Goal: Task Accomplishment & Management: Complete application form

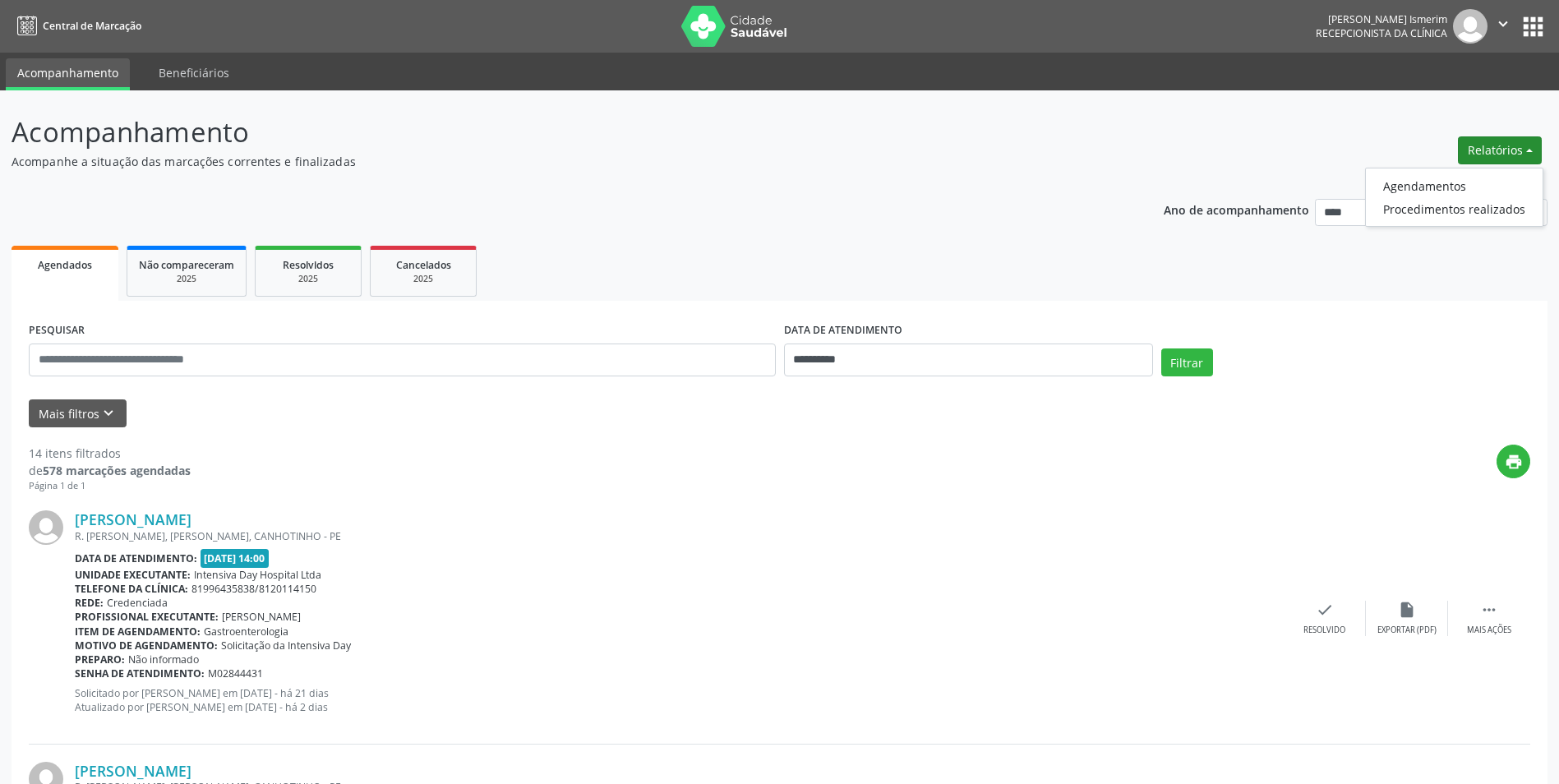
click at [1471, 172] on ul "Agendamentos Procedimentos realizados" at bounding box center [1454, 197] width 178 height 59
click at [1465, 188] on link "Agendamentos" at bounding box center [1454, 186] width 176 height 23
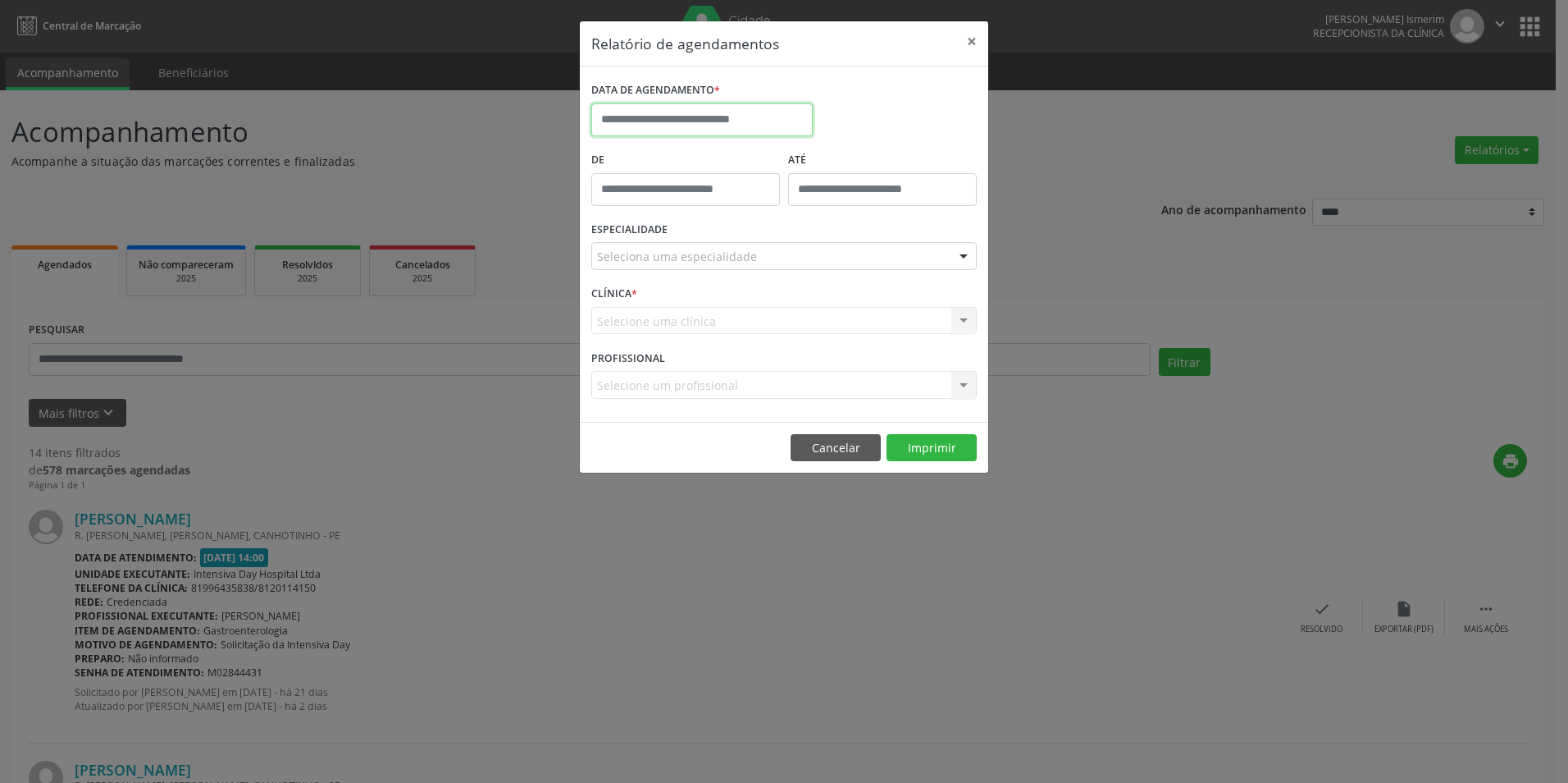
click at [692, 124] on input "text" at bounding box center [702, 119] width 222 height 33
click at [685, 313] on span "19" at bounding box center [681, 304] width 32 height 32
type input "**********"
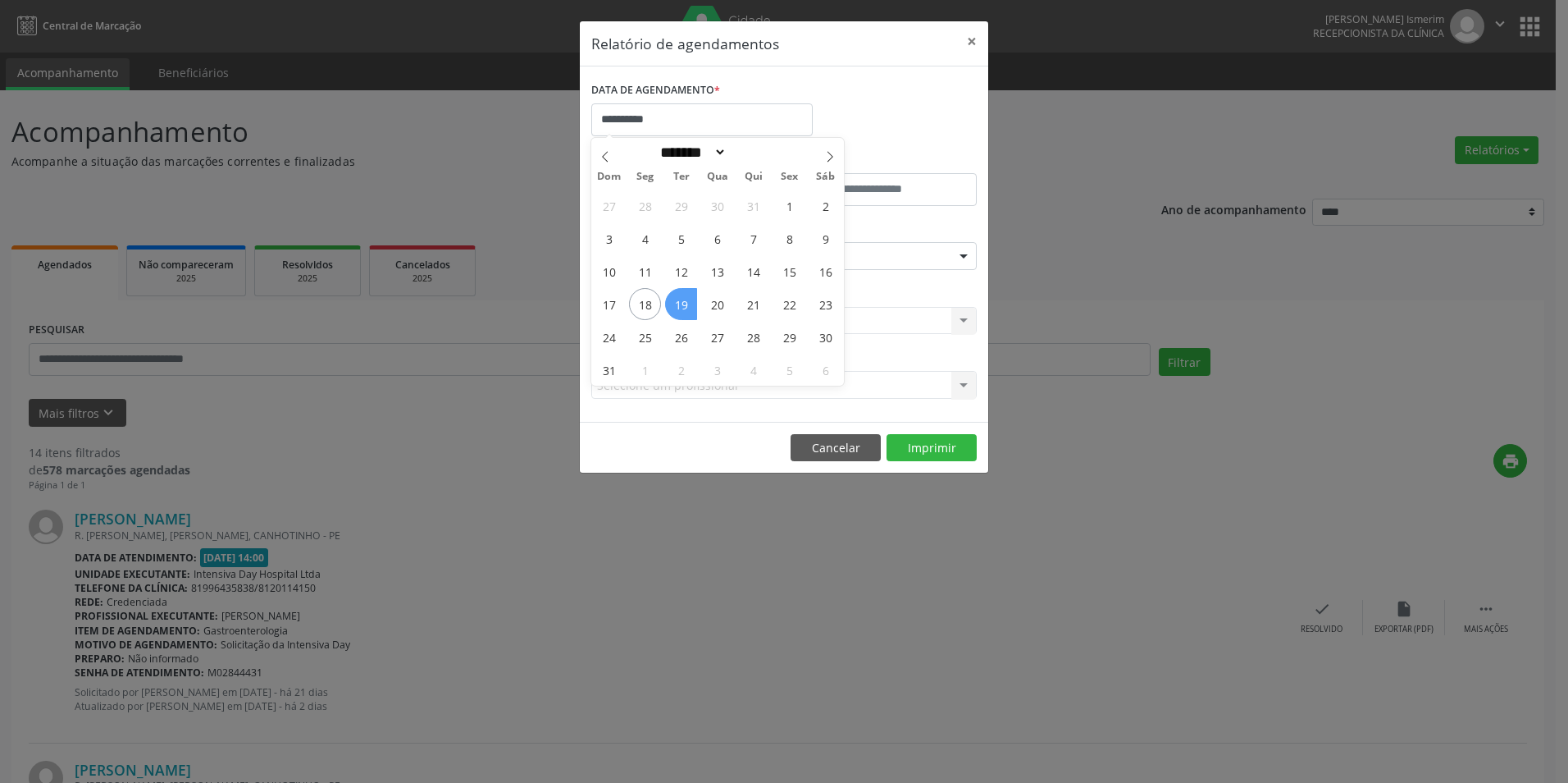
click at [685, 313] on span "19" at bounding box center [681, 304] width 32 height 32
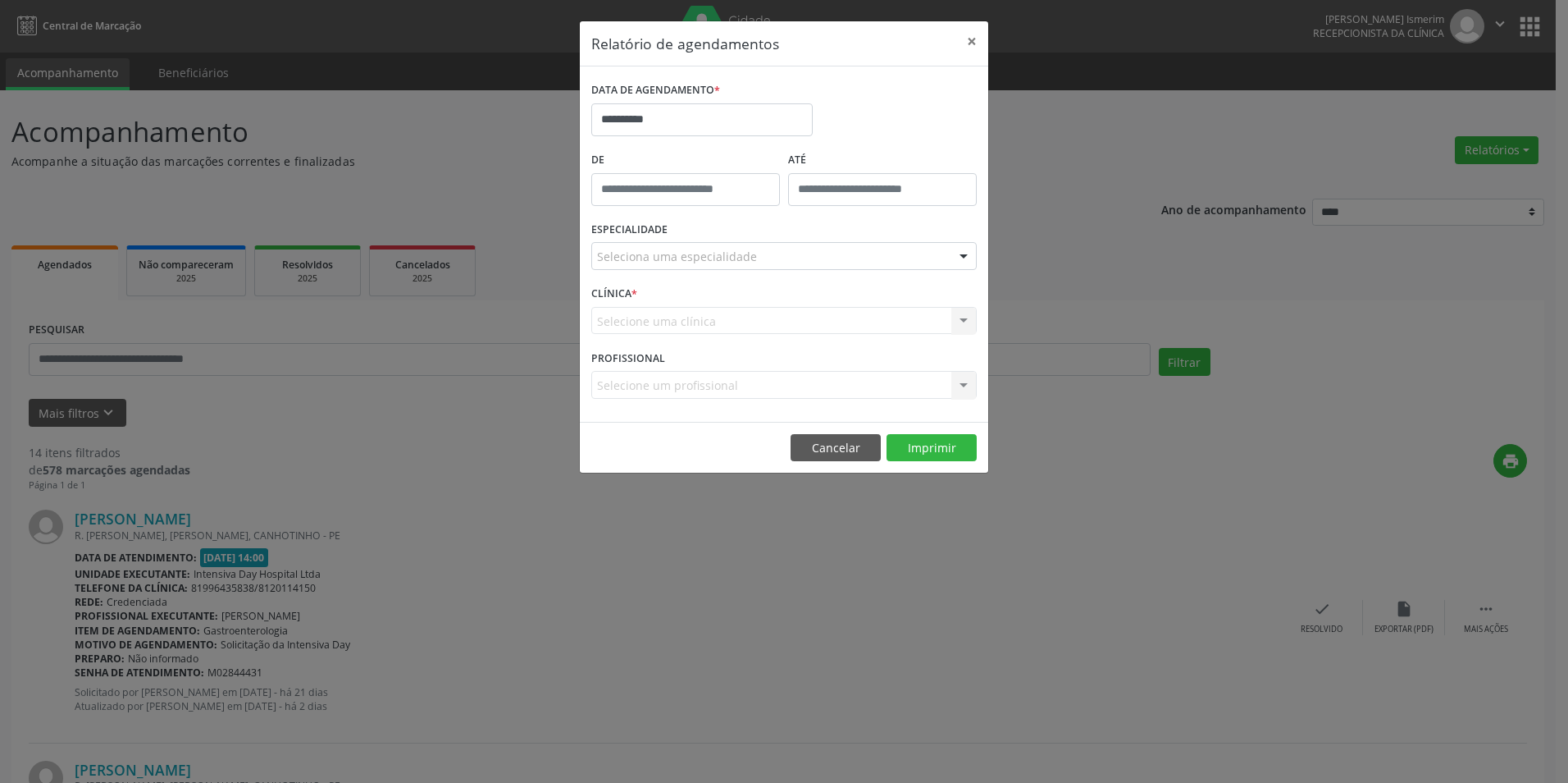
click at [845, 261] on div "Seleciona uma especialidade" at bounding box center [784, 256] width 386 height 28
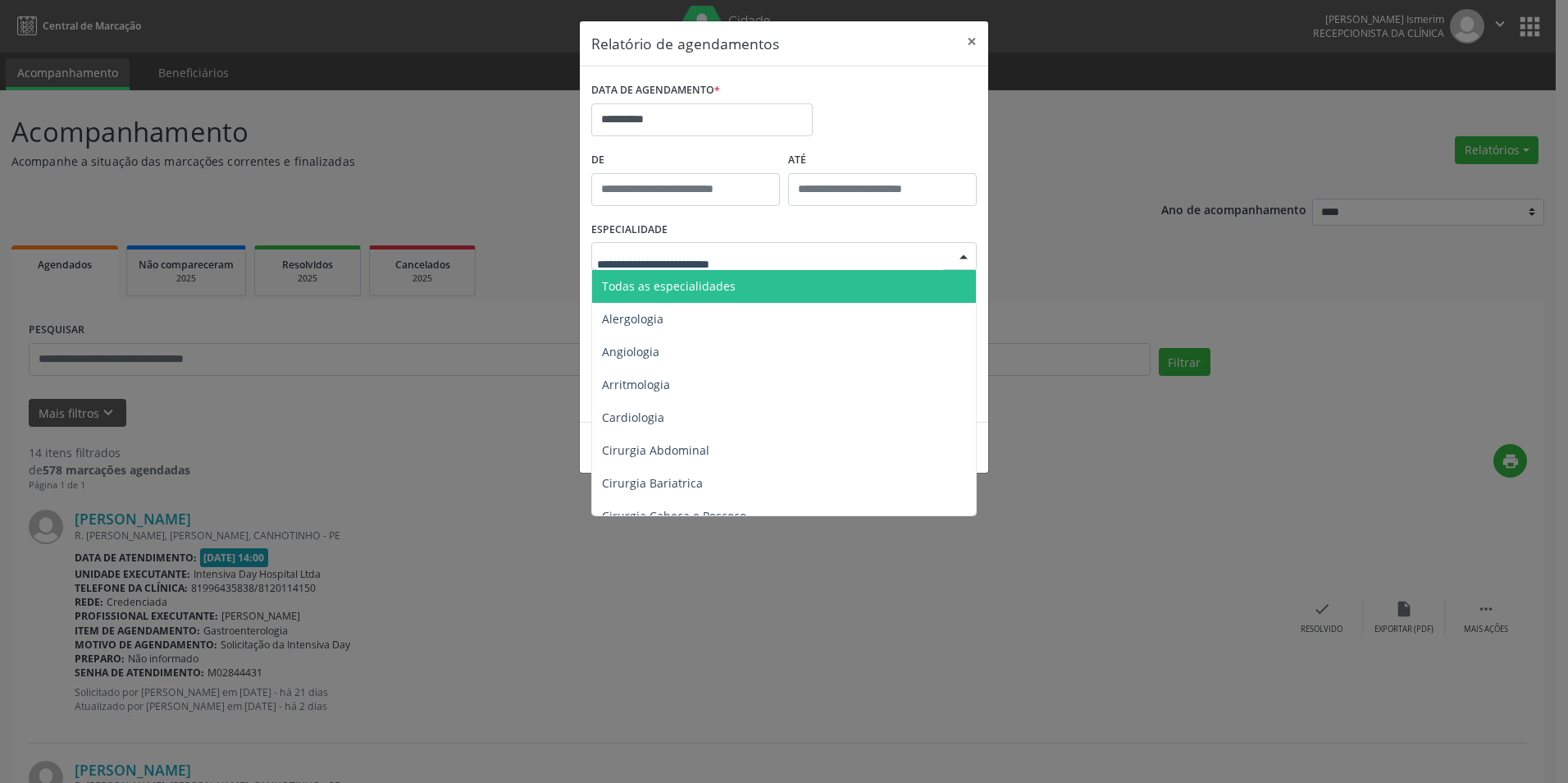
click at [745, 299] on span "Todas as especialidades" at bounding box center [785, 286] width 387 height 33
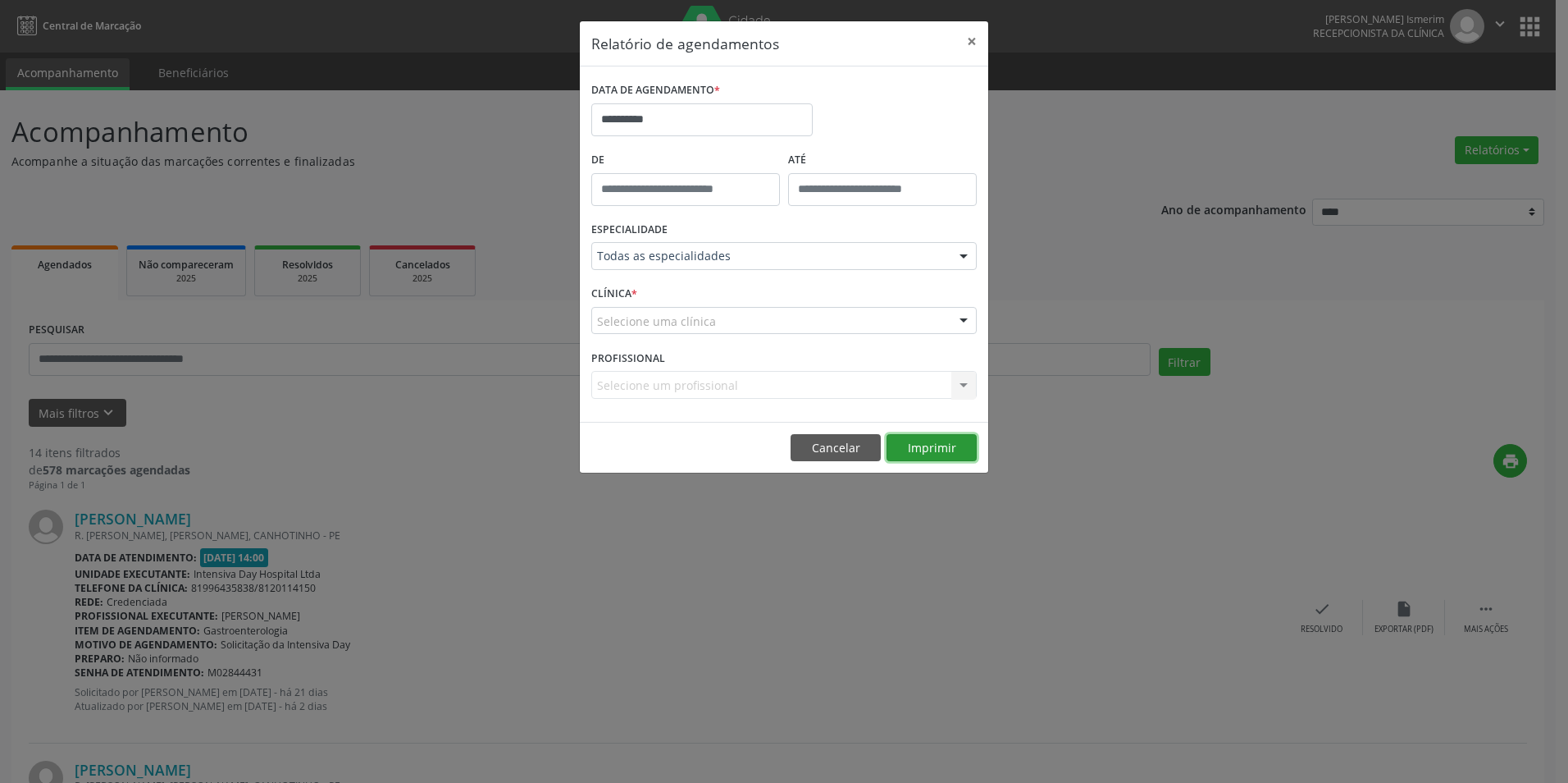
click at [953, 448] on button "Imprimir" at bounding box center [931, 449] width 90 height 28
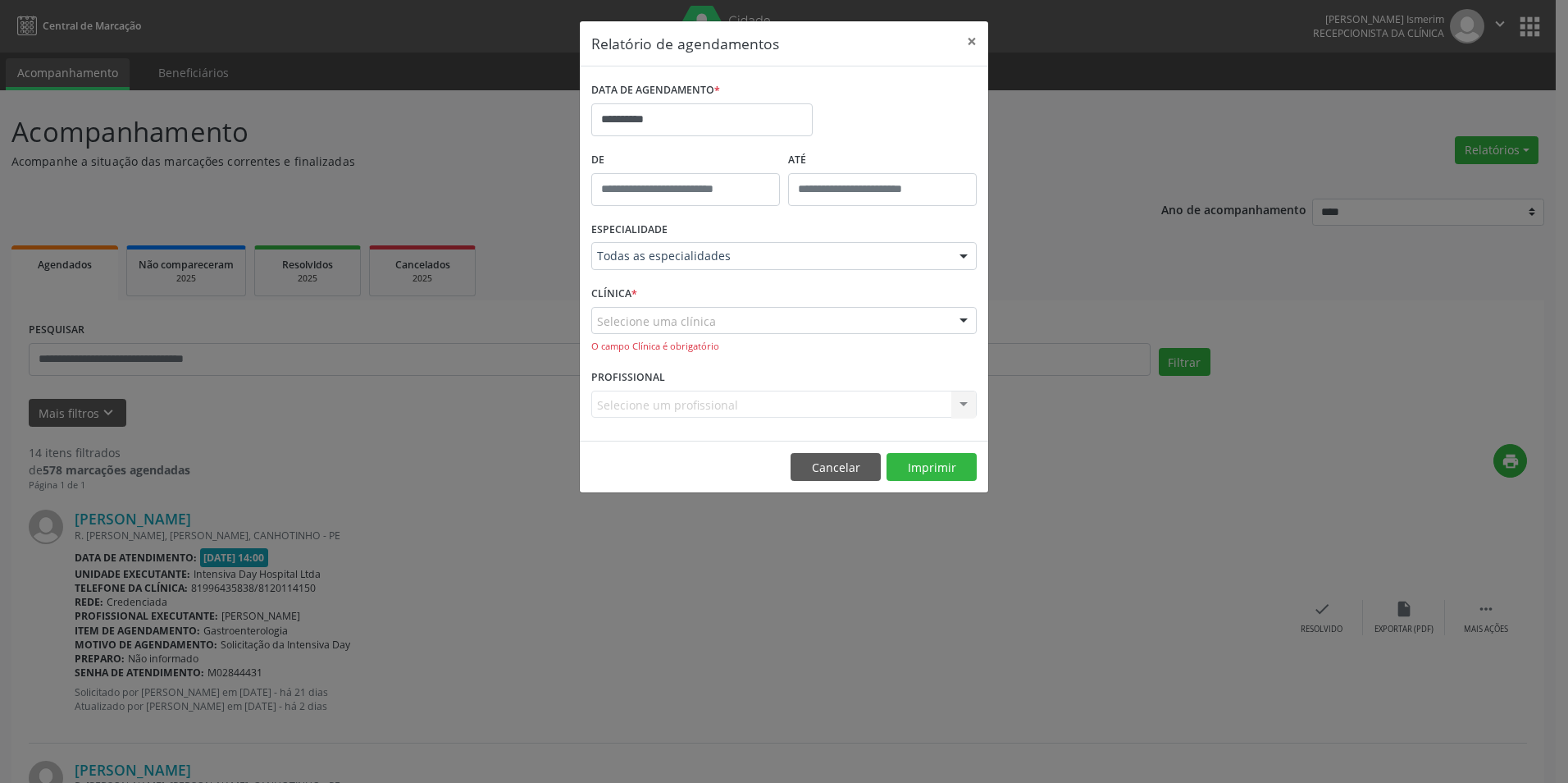
click at [786, 297] on div "CLÍNICA * Selecione uma clínica Intensiva Day Hospital Ltda Nenhum resultado en…" at bounding box center [784, 323] width 394 height 83
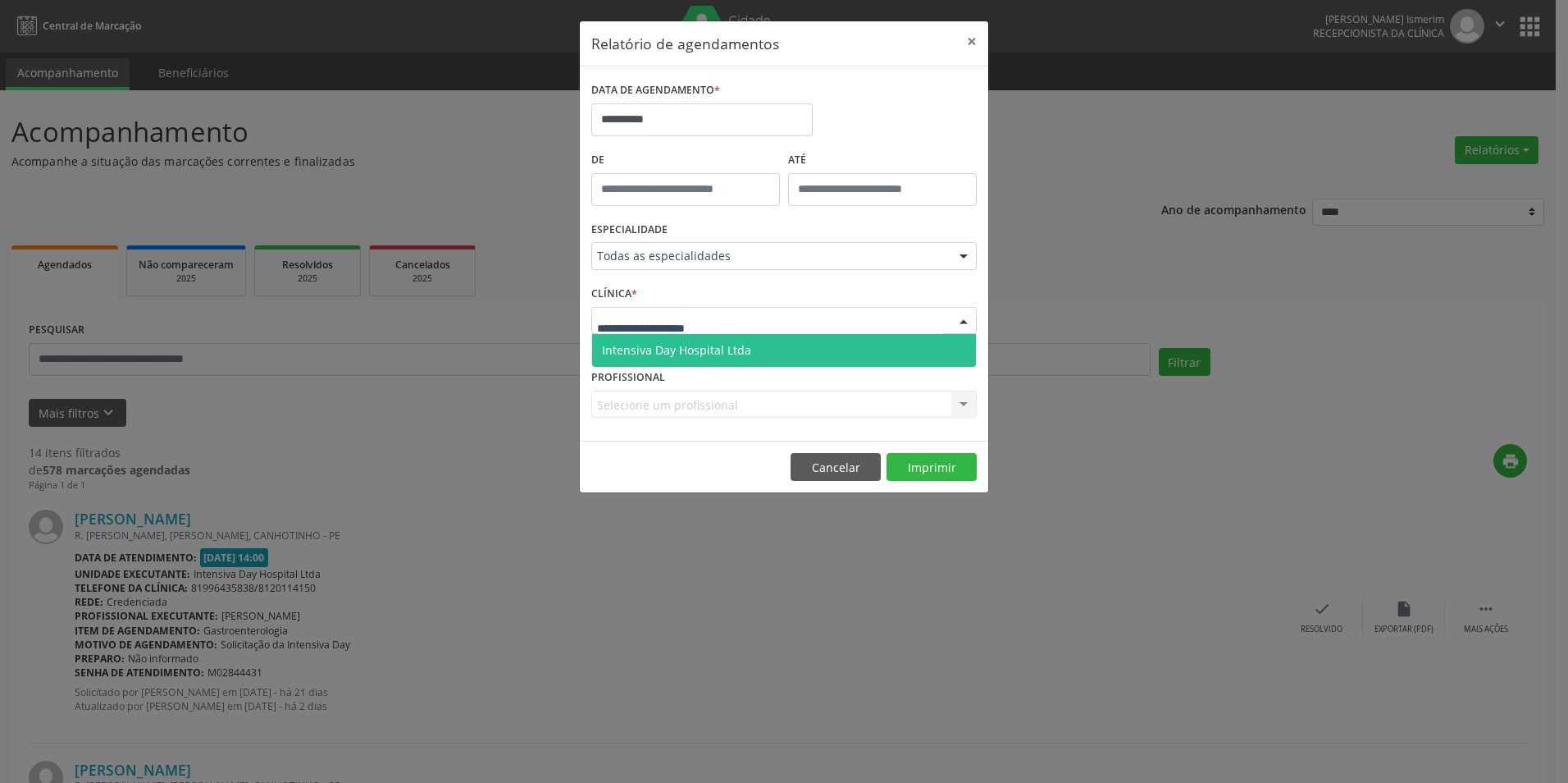
click at [799, 326] on div at bounding box center [784, 321] width 386 height 28
click at [765, 353] on span "Intensiva Day Hospital Ltda" at bounding box center [784, 350] width 384 height 33
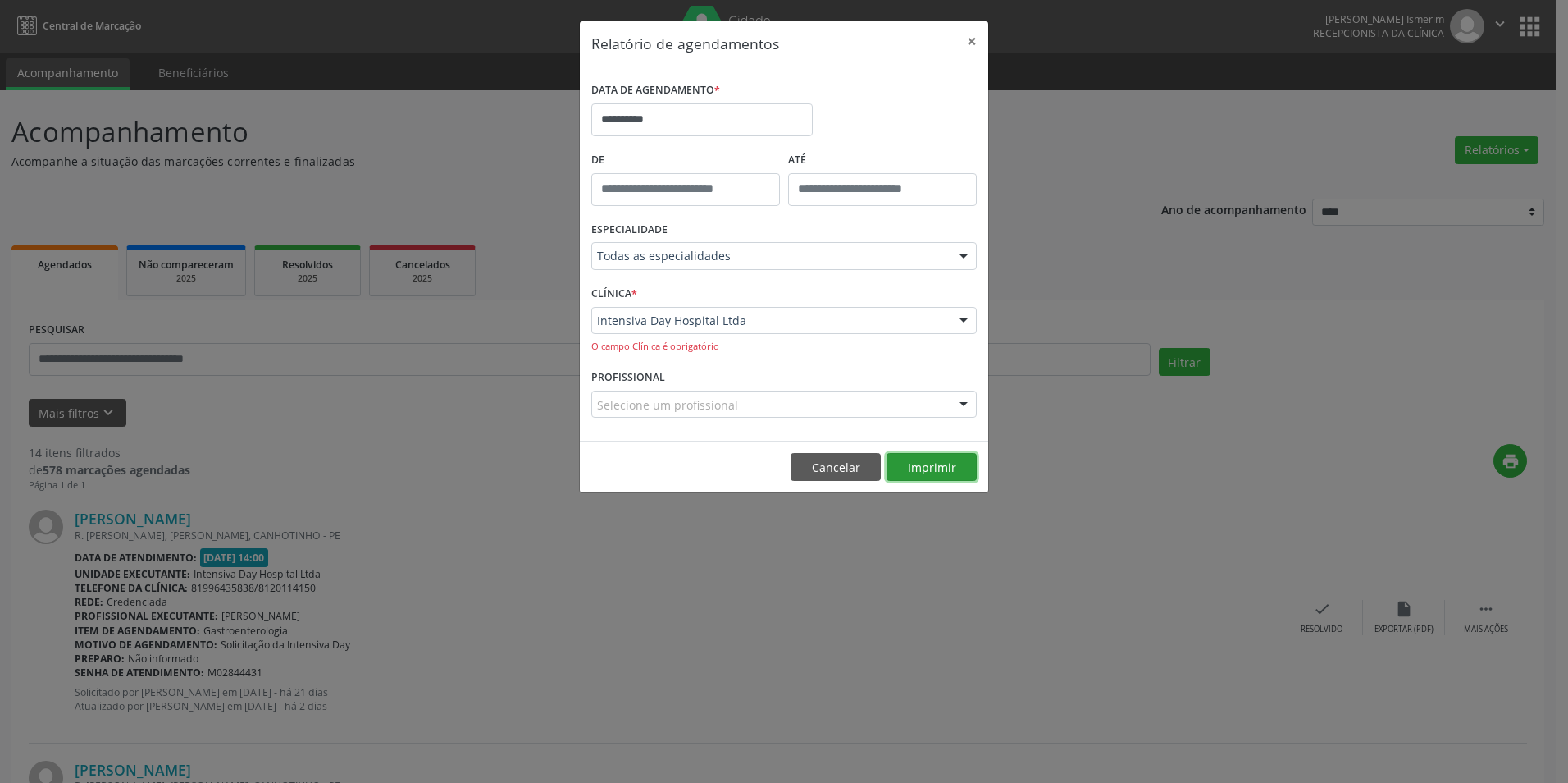
click at [974, 471] on button "Imprimir" at bounding box center [931, 467] width 90 height 28
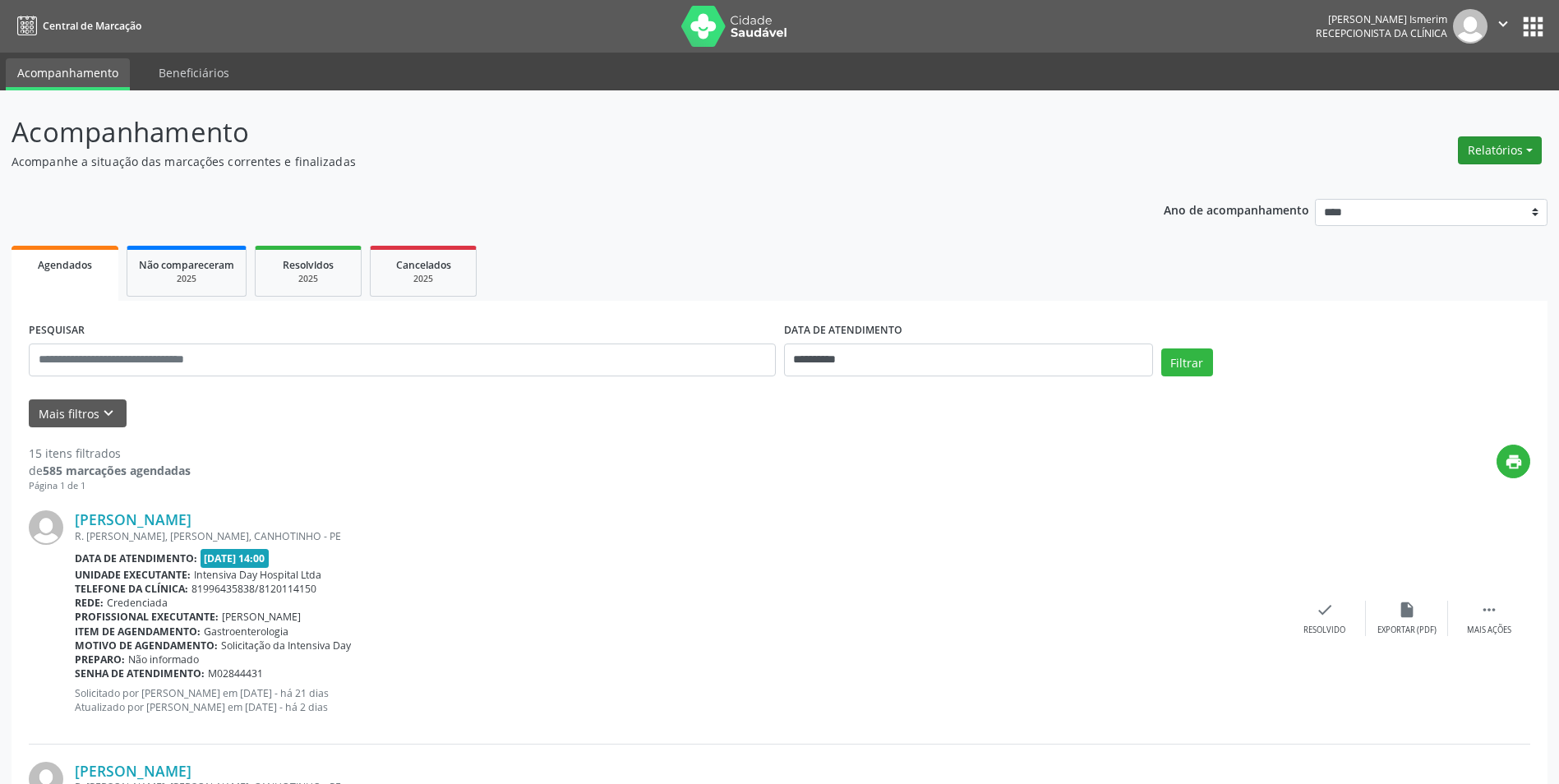
click at [1523, 146] on button "Relatórios" at bounding box center [1499, 150] width 83 height 28
click at [1398, 183] on link "Agendamentos" at bounding box center [1454, 186] width 176 height 23
select select "*"
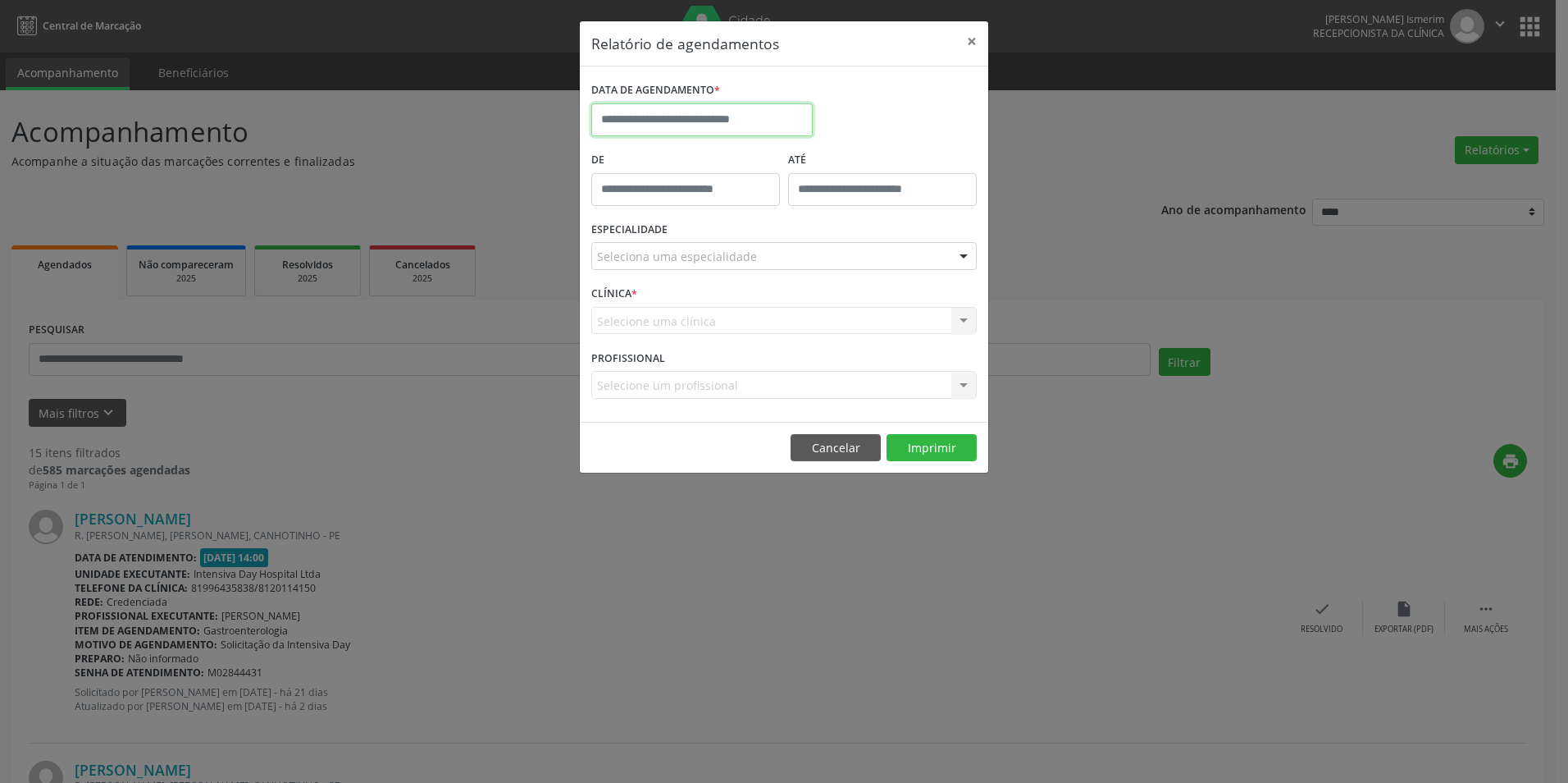
click at [746, 116] on input "text" at bounding box center [702, 119] width 222 height 33
click at [678, 302] on span "19" at bounding box center [681, 304] width 32 height 32
type input "**********"
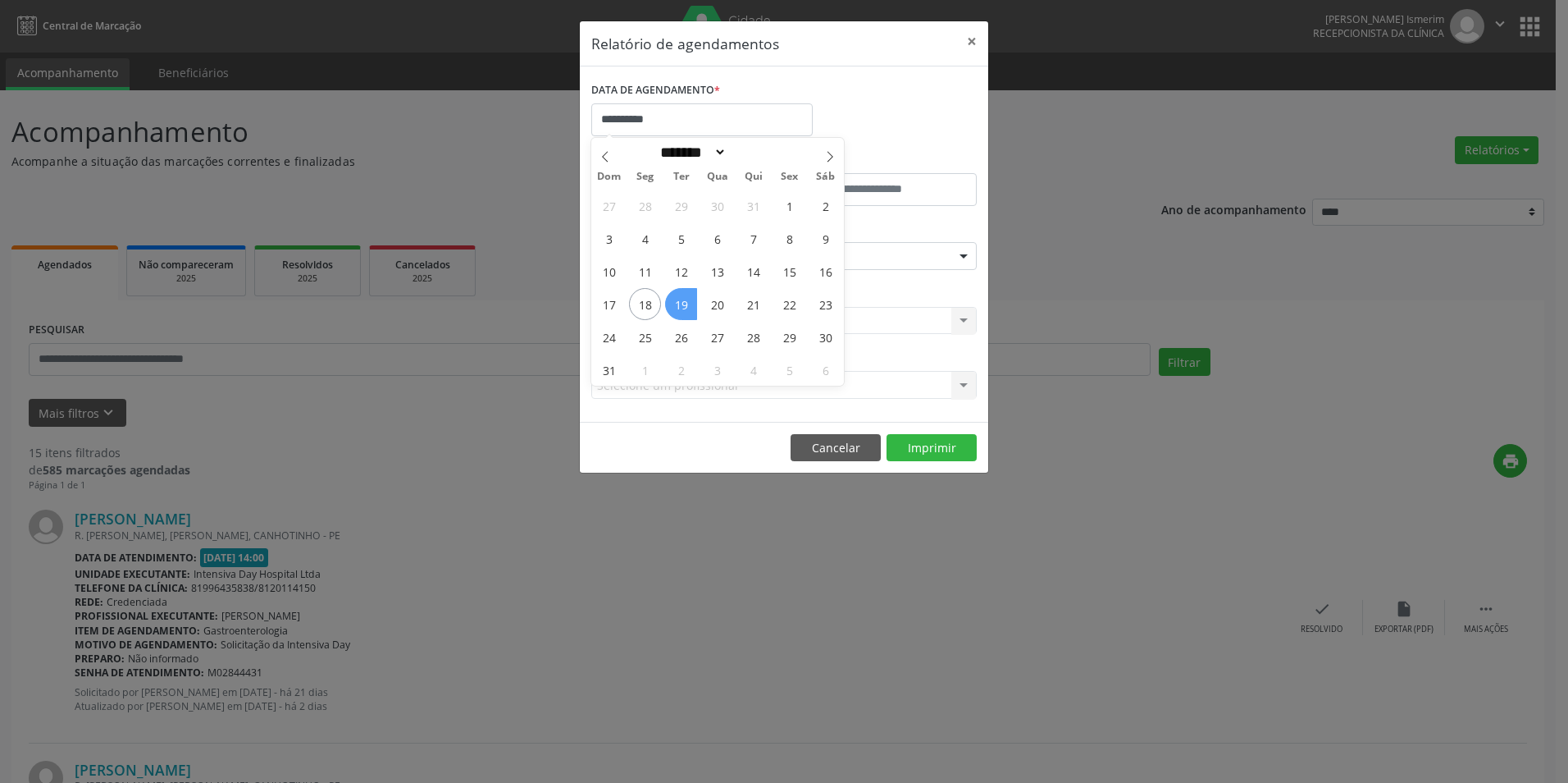
click at [678, 302] on span "19" at bounding box center [681, 304] width 32 height 32
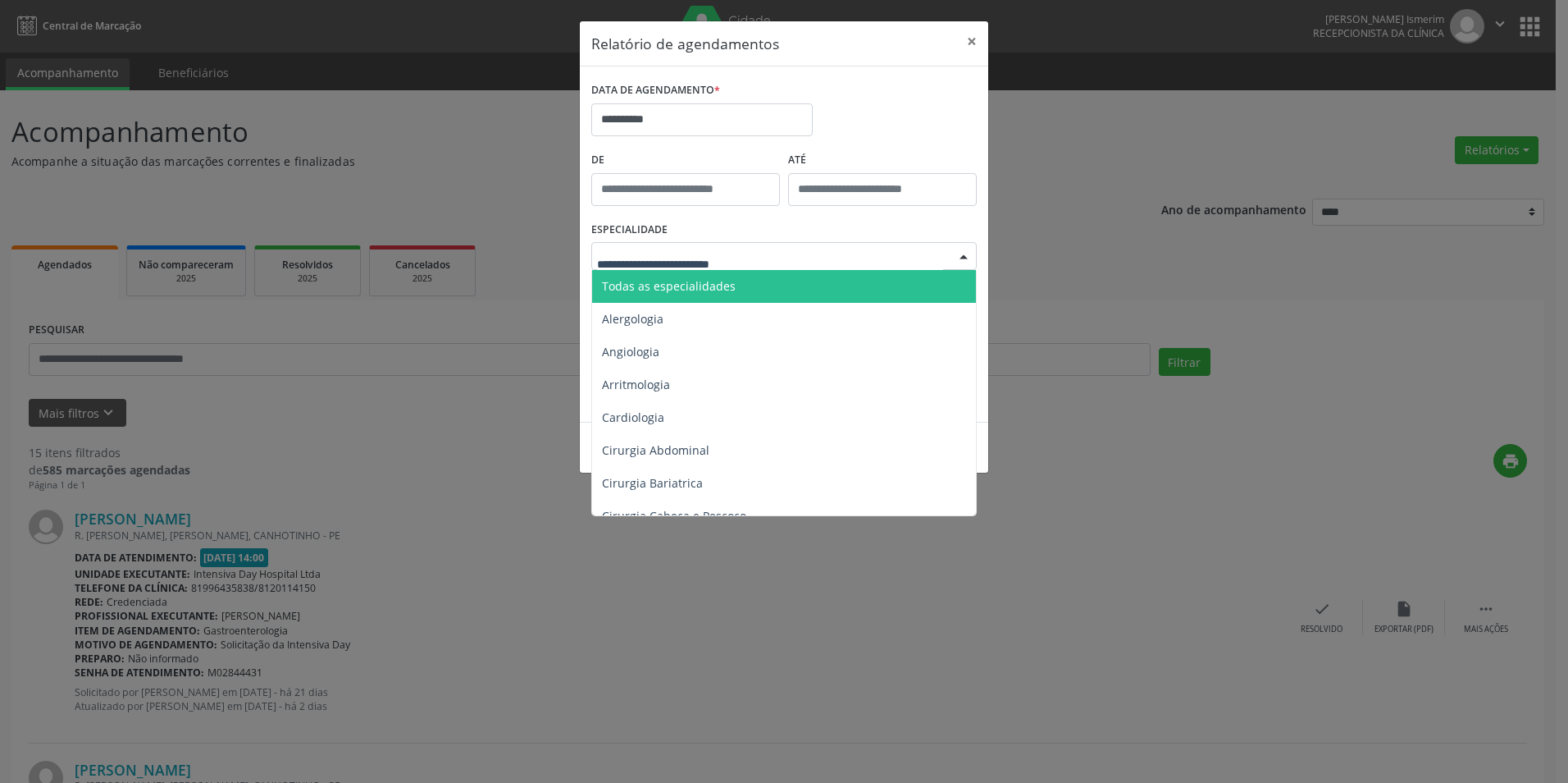
click at [699, 288] on span "Todas as especialidades" at bounding box center [668, 286] width 134 height 16
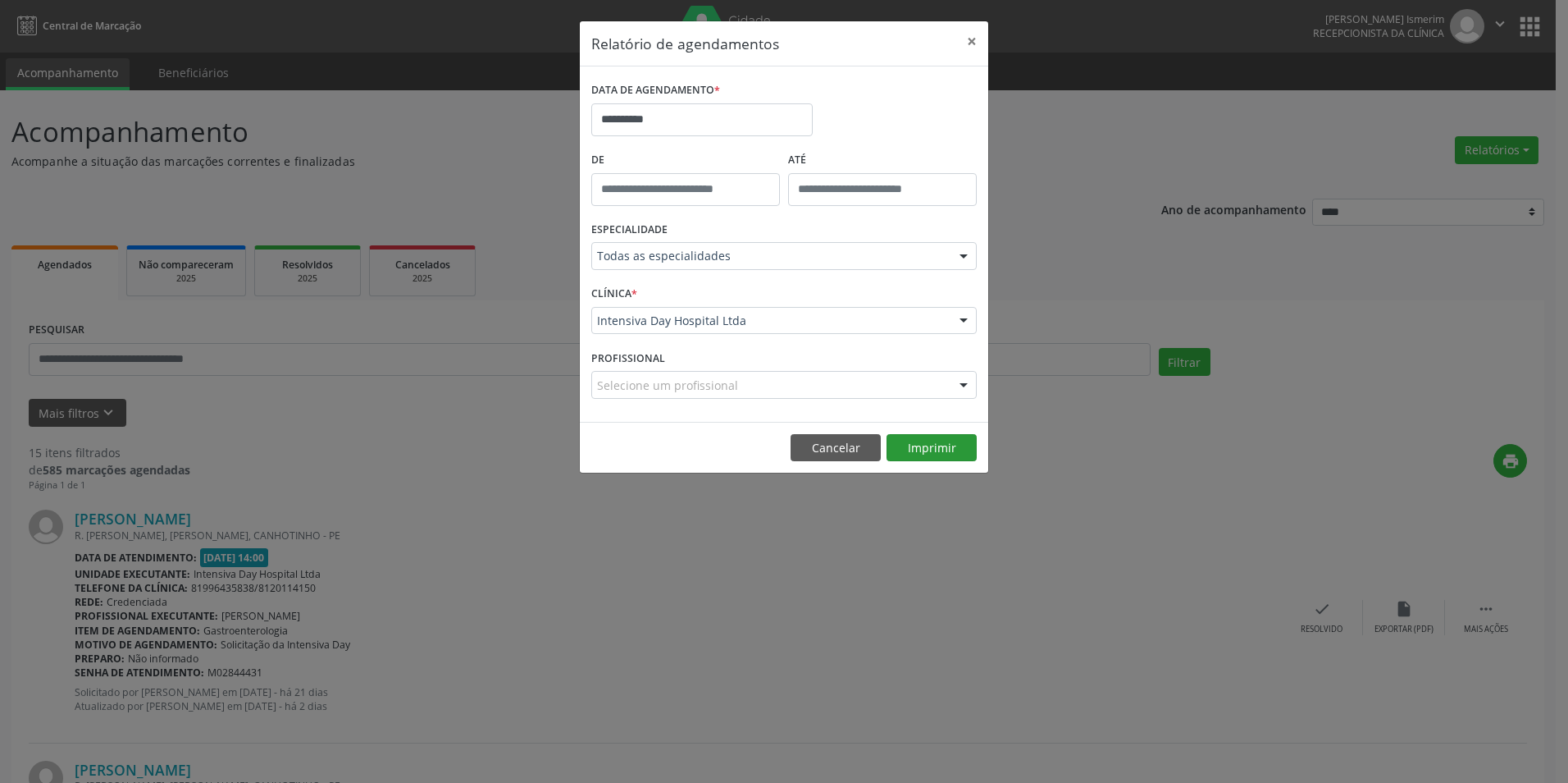
click at [949, 433] on footer "Cancelar Imprimir" at bounding box center [784, 447] width 408 height 52
click at [949, 436] on button "Imprimir" at bounding box center [931, 449] width 90 height 28
